Goal: Browse casually

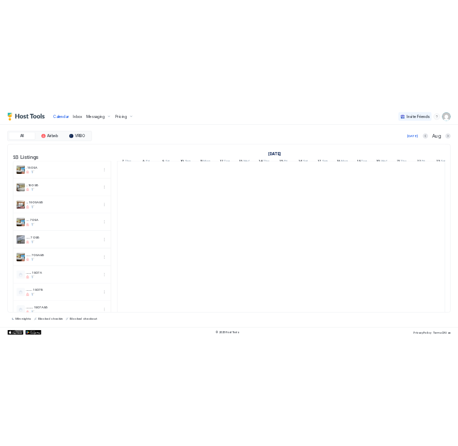
scroll to position [0, 575]
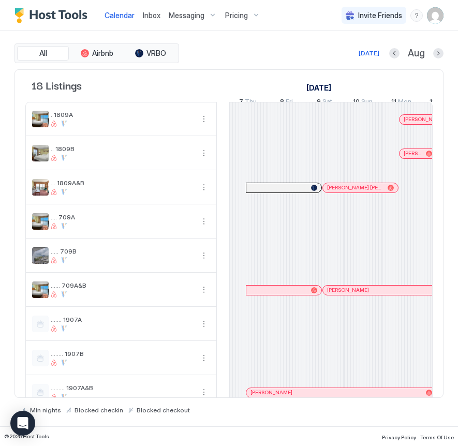
scroll to position [0, 575]
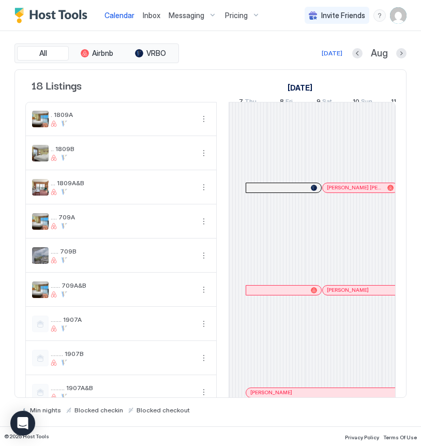
scroll to position [0, 590]
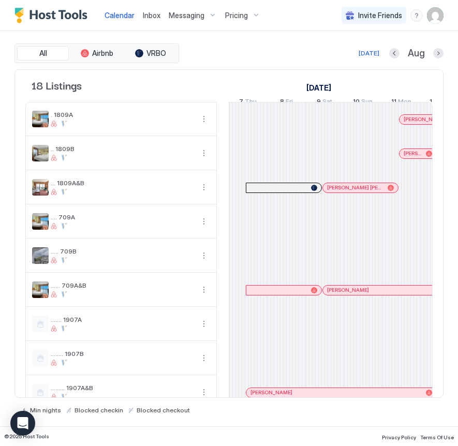
scroll to position [0, 575]
